Goal: Check status: Check status

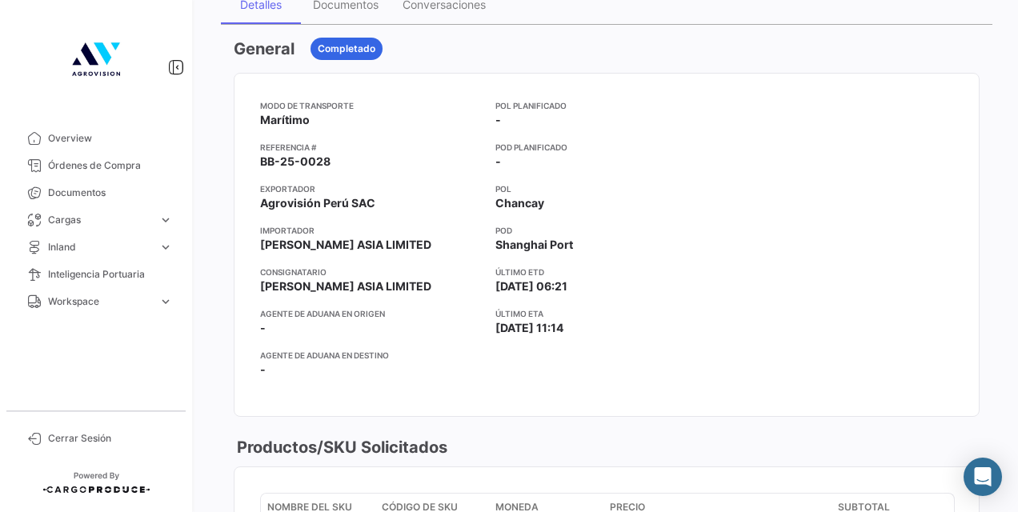
scroll to position [261, 0]
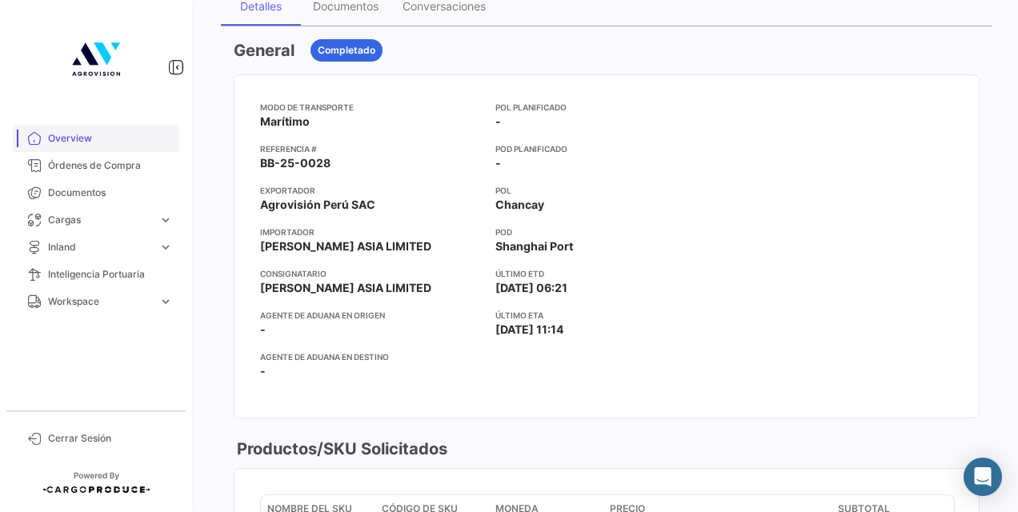
click at [116, 134] on span "Overview" at bounding box center [110, 138] width 125 height 14
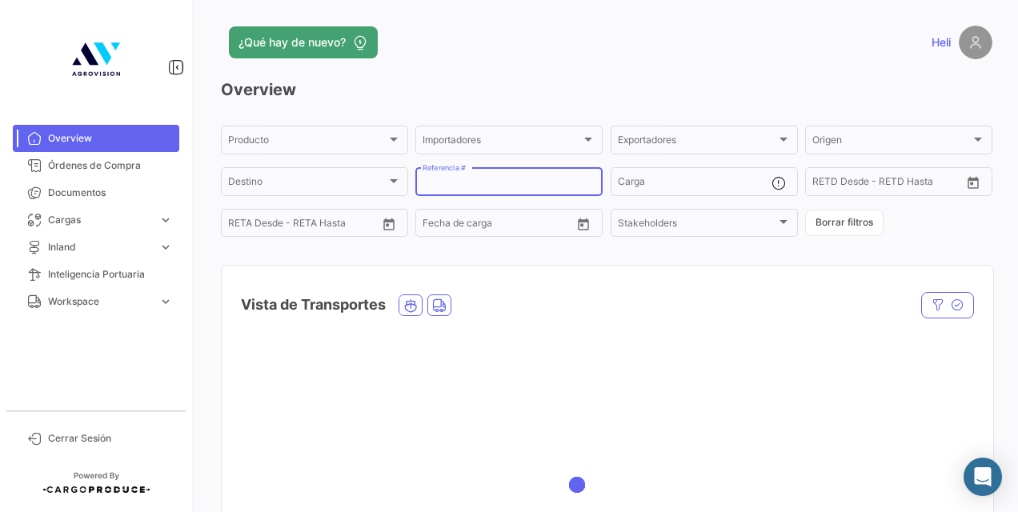
click at [451, 182] on input "Referencia #" at bounding box center [508, 183] width 173 height 11
paste input "BB-25-0082"
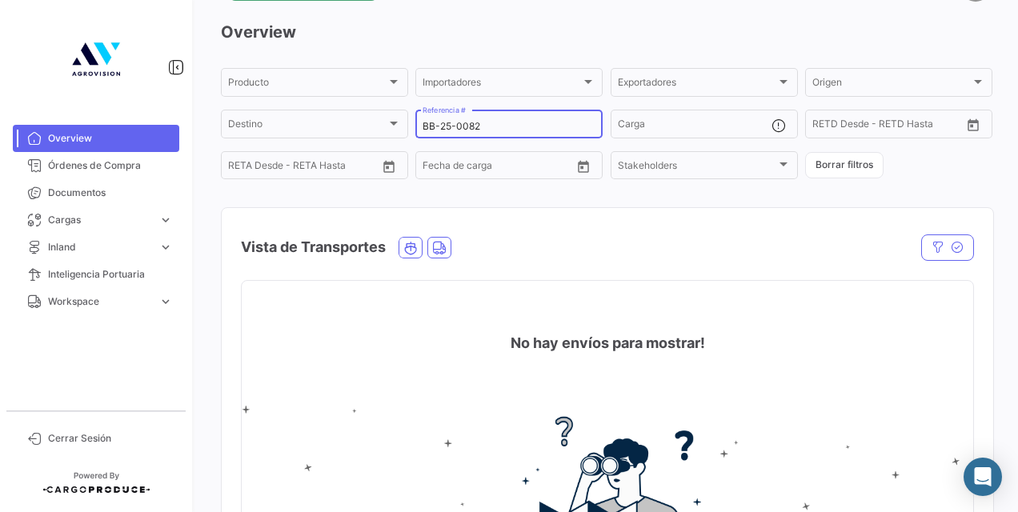
scroll to position [59, 0]
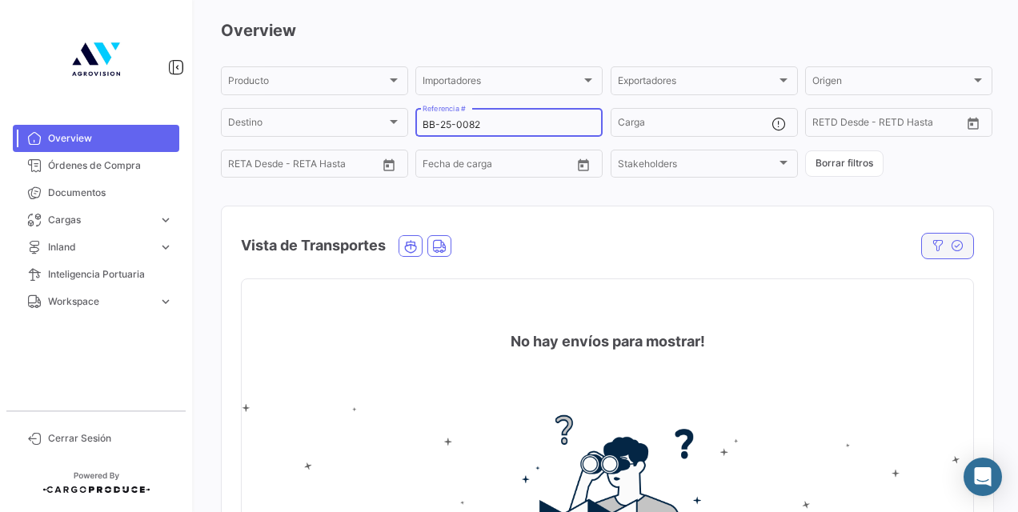
type input "BB-25-0082"
click at [941, 254] on button "button" at bounding box center [947, 246] width 53 height 26
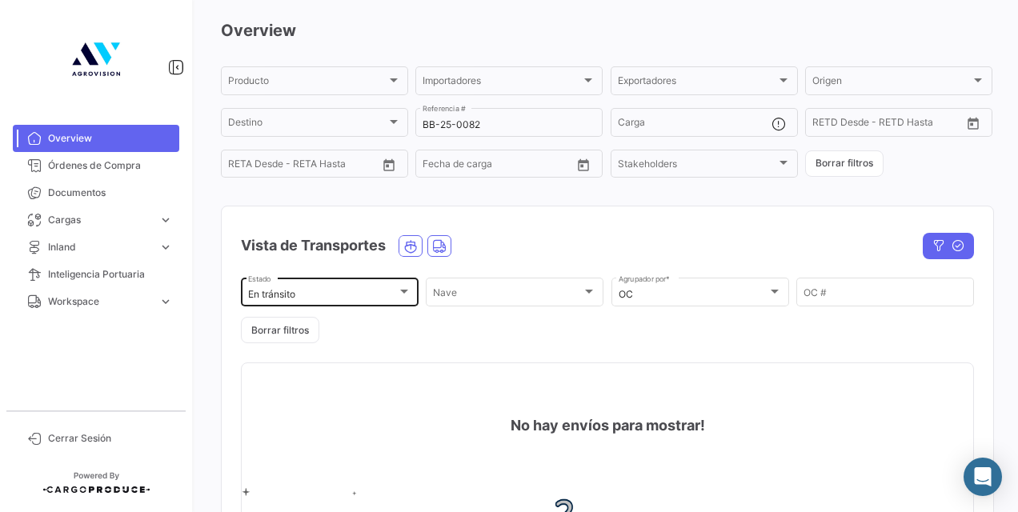
click at [382, 296] on div "En tránsito" at bounding box center [322, 294] width 149 height 11
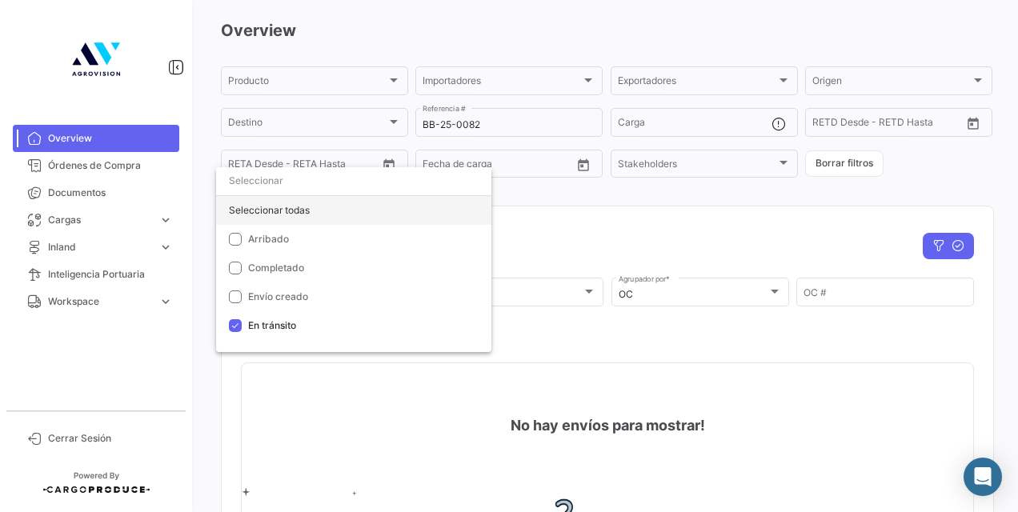
click at [299, 205] on div "Seleccionar todas" at bounding box center [353, 210] width 275 height 29
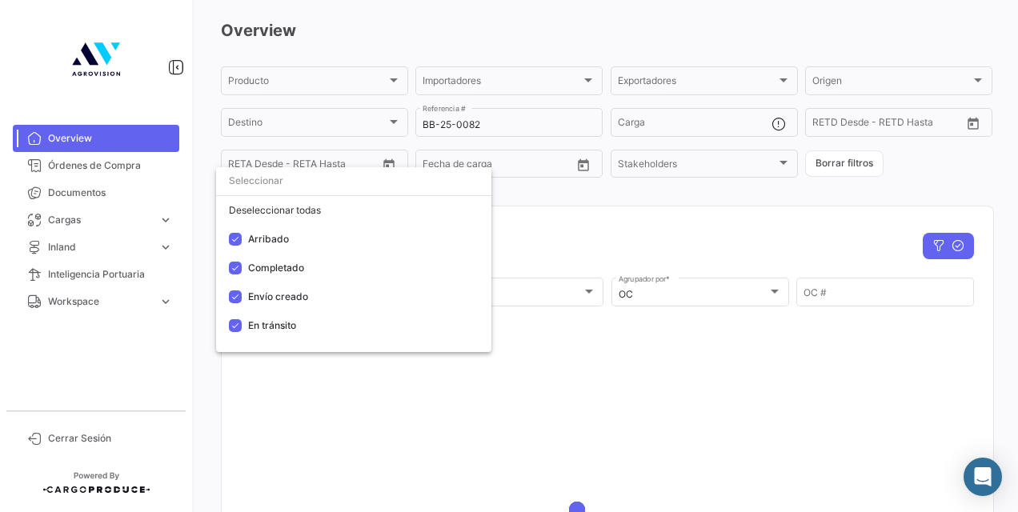
click at [795, 255] on div at bounding box center [509, 256] width 1018 height 512
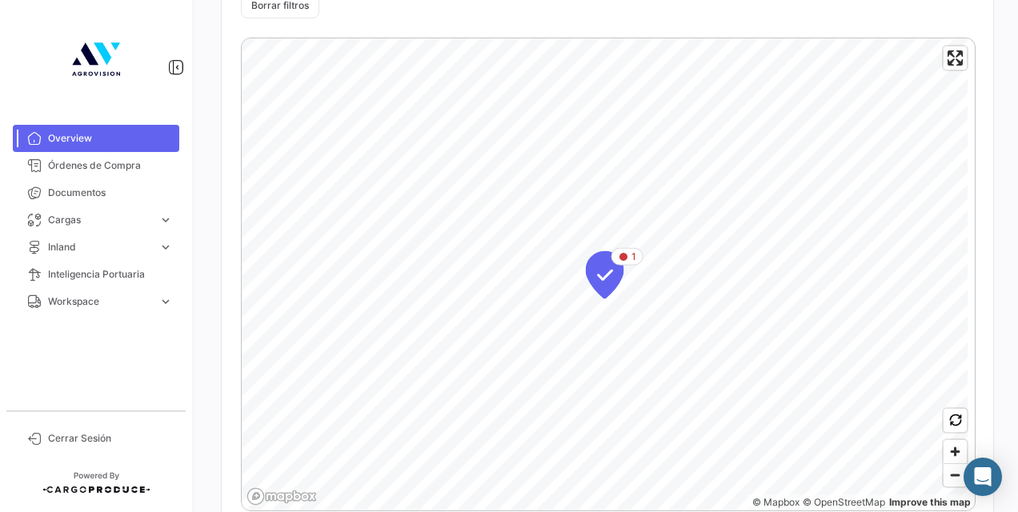
scroll to position [402, 0]
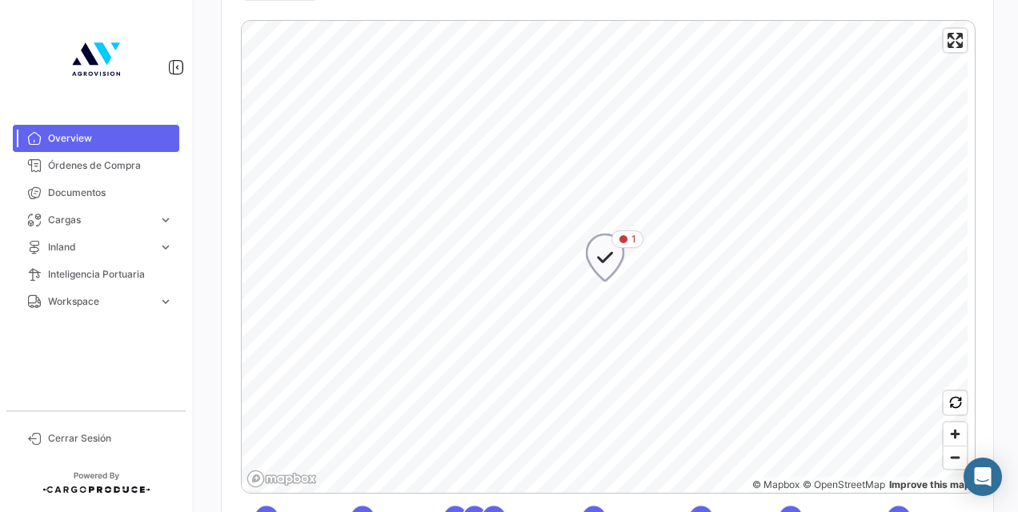
click at [611, 266] on icon "Map marker" at bounding box center [605, 258] width 22 height 34
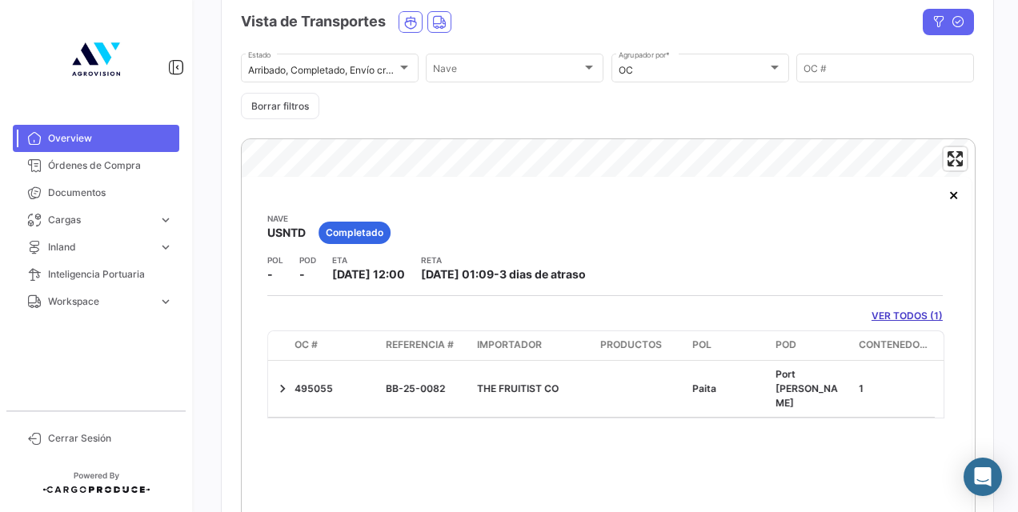
scroll to position [348, 0]
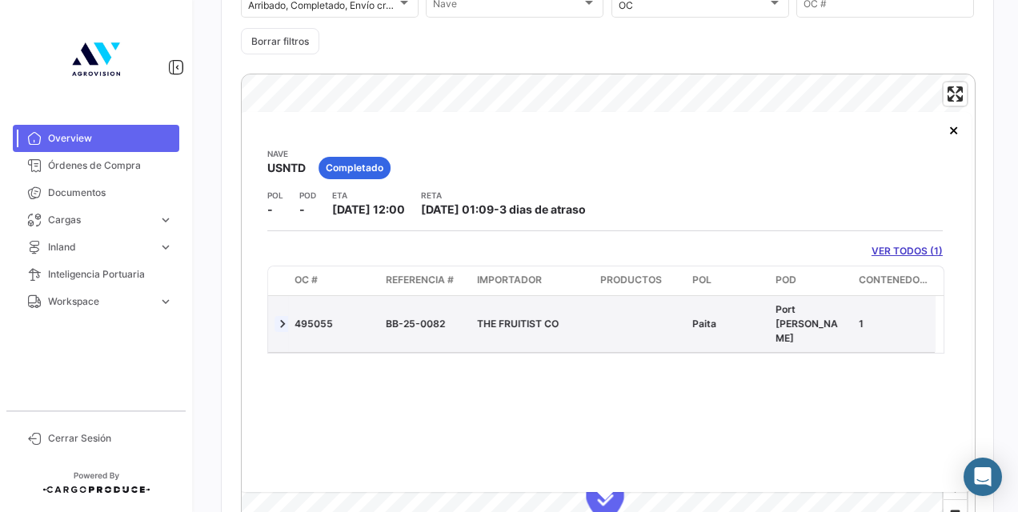
click at [279, 316] on link at bounding box center [282, 324] width 16 height 16
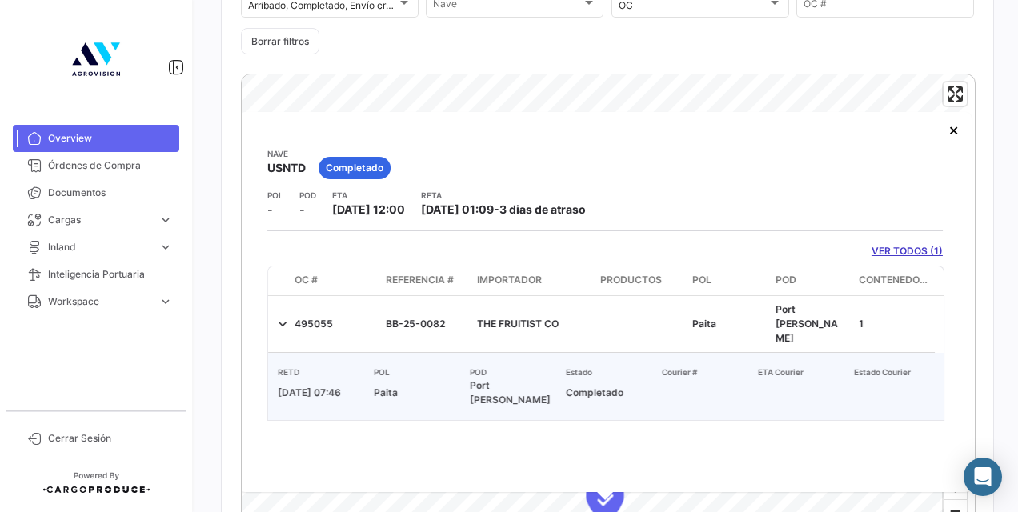
scroll to position [0, 0]
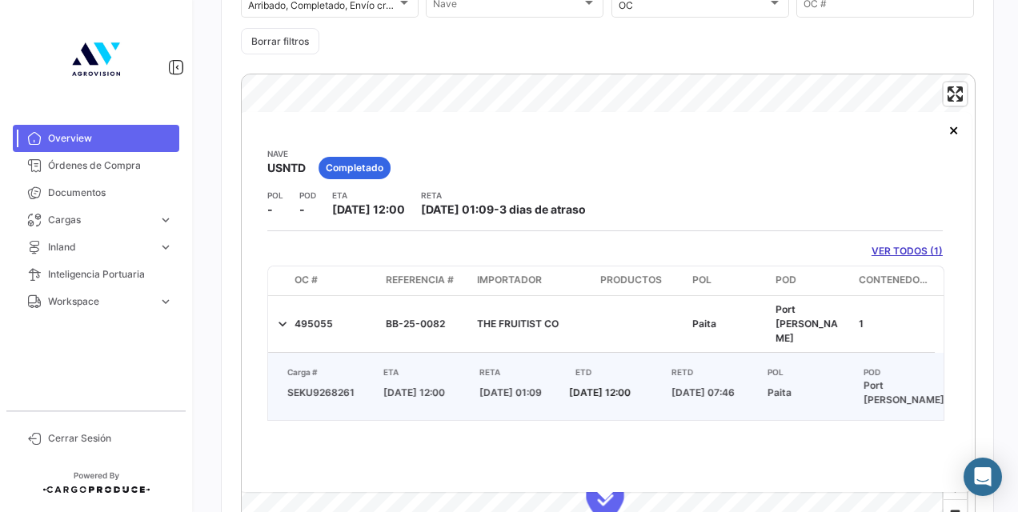
click at [913, 250] on link "VER TODOS (1)" at bounding box center [906, 251] width 71 height 14
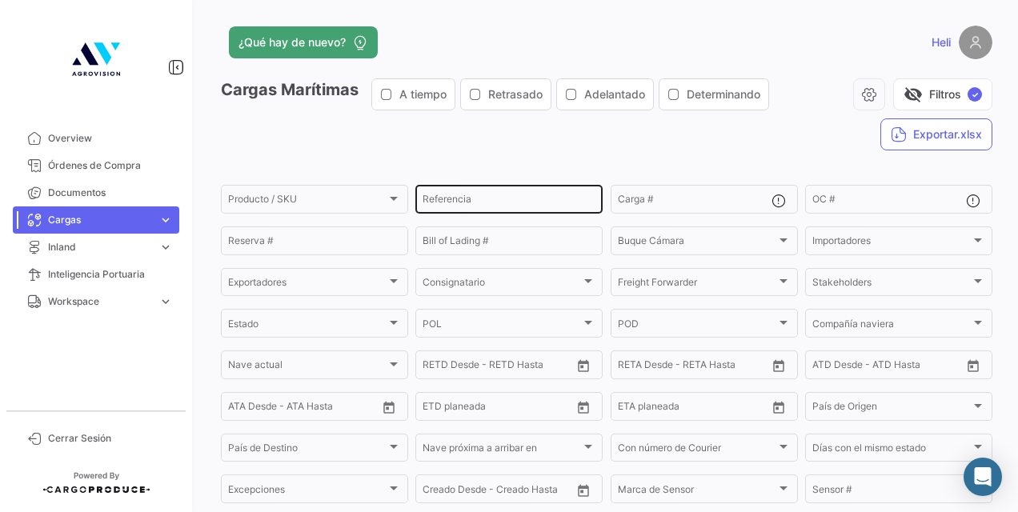
scroll to position [305, 0]
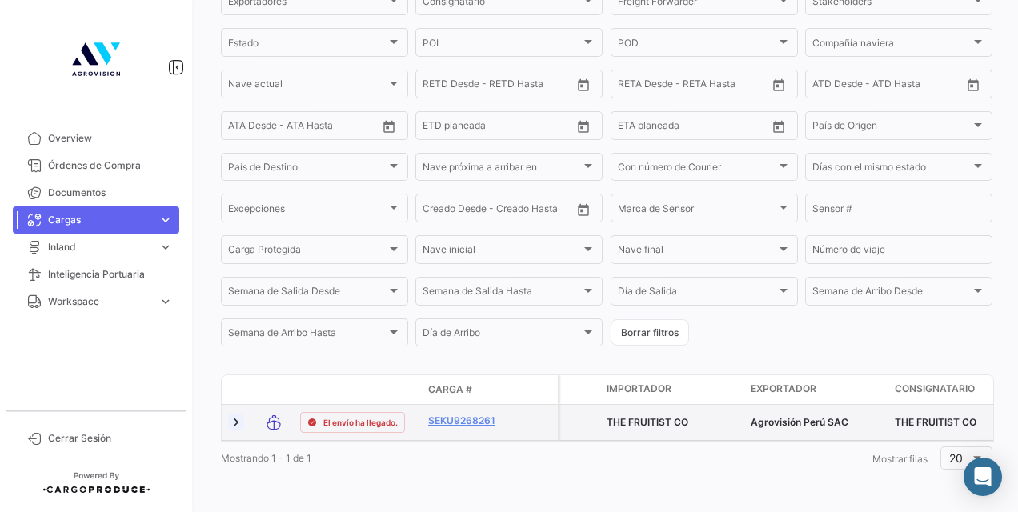
click at [234, 414] on link at bounding box center [236, 422] width 16 height 16
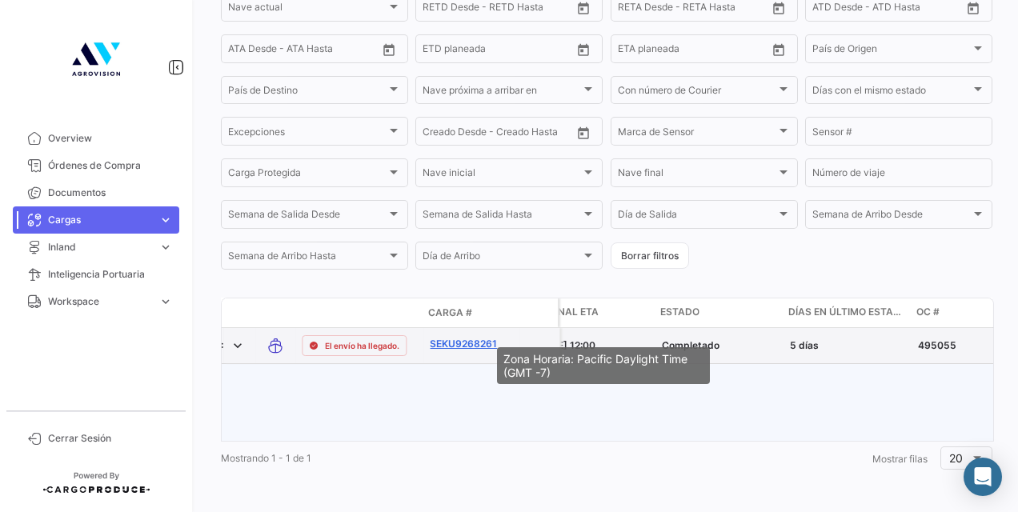
scroll to position [0, 2283]
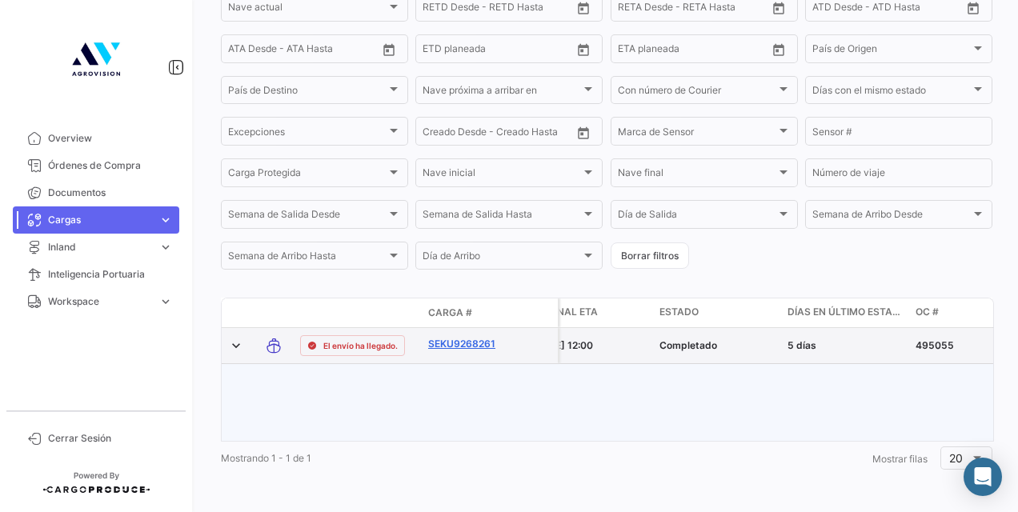
click at [479, 337] on link "SEKU9268261" at bounding box center [469, 344] width 83 height 14
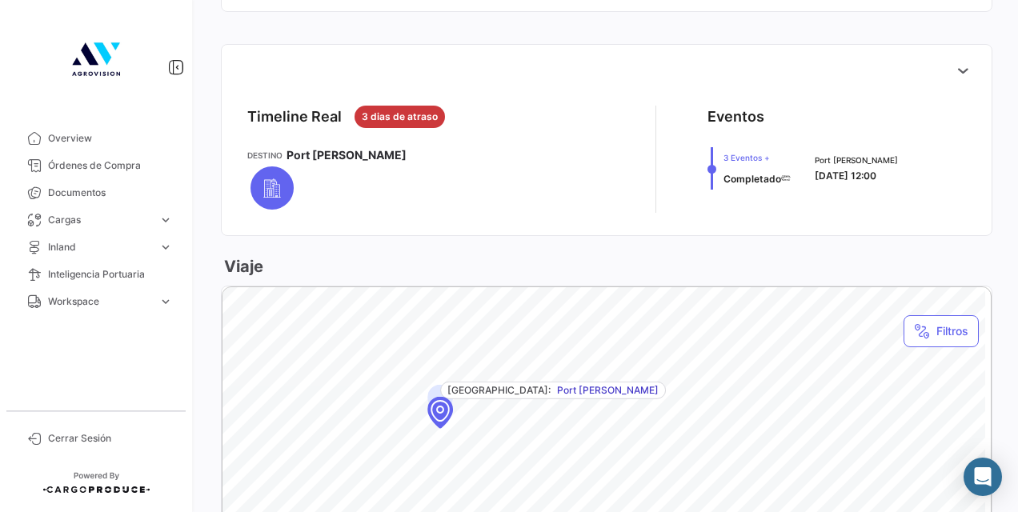
scroll to position [610, 0]
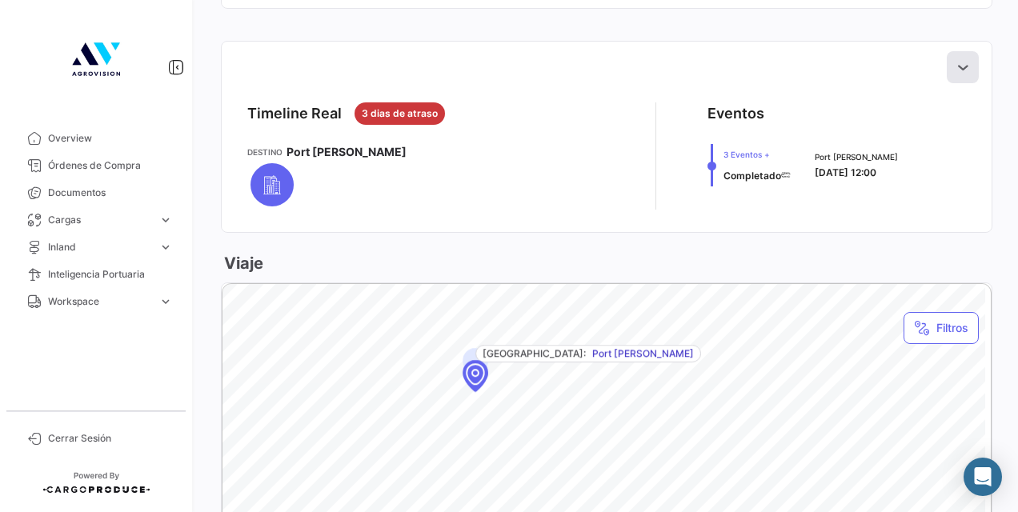
click at [954, 64] on icon at bounding box center [962, 67] width 16 height 16
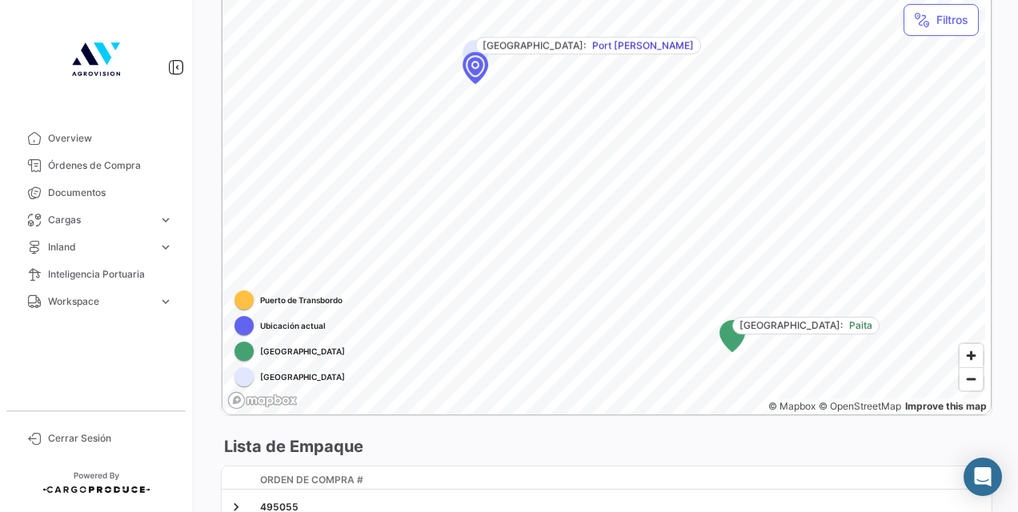
scroll to position [1453, 0]
click at [115, 142] on span "Overview" at bounding box center [110, 138] width 125 height 14
